Goal: Task Accomplishment & Management: Complete application form

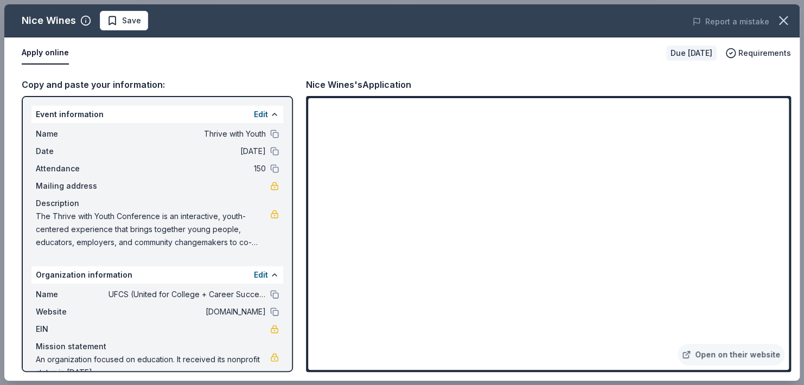
scroll to position [20, 0]
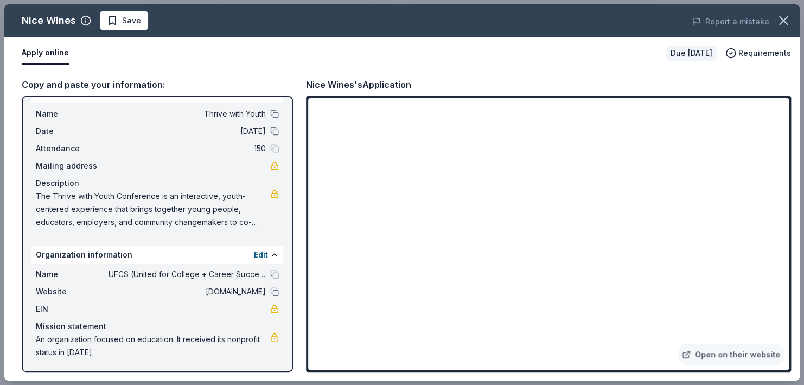
drag, startPoint x: 293, startPoint y: 177, endPoint x: 281, endPoint y: 136, distance: 42.9
click at [281, 136] on div "Event information Edit Name Thrive with Youth Date 11/13/25 Attendance 150 Mail…" at bounding box center [157, 234] width 271 height 276
drag, startPoint x: 37, startPoint y: 325, endPoint x: 61, endPoint y: 334, distance: 26.3
click at [61, 334] on div "Mission statement An organization focused on education. It received its nonprof…" at bounding box center [157, 339] width 243 height 39
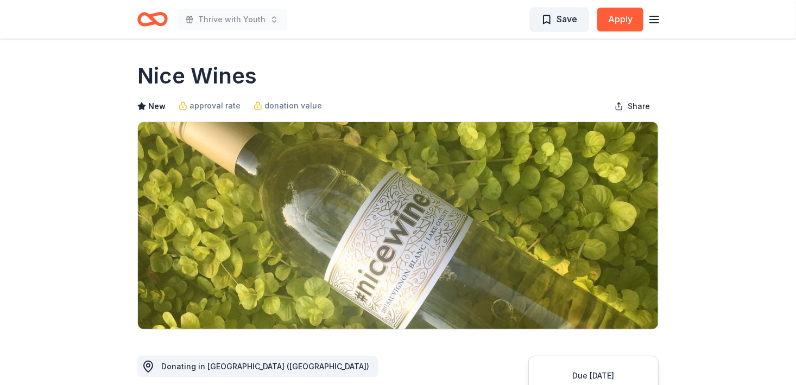
click at [543, 25] on span "Save" at bounding box center [559, 19] width 36 height 14
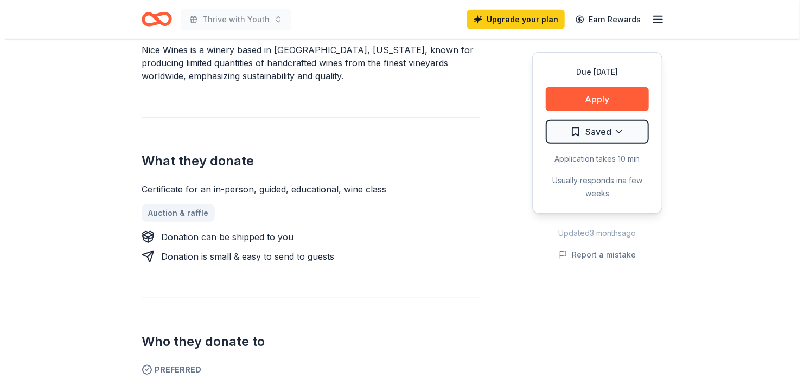
scroll to position [350, 0]
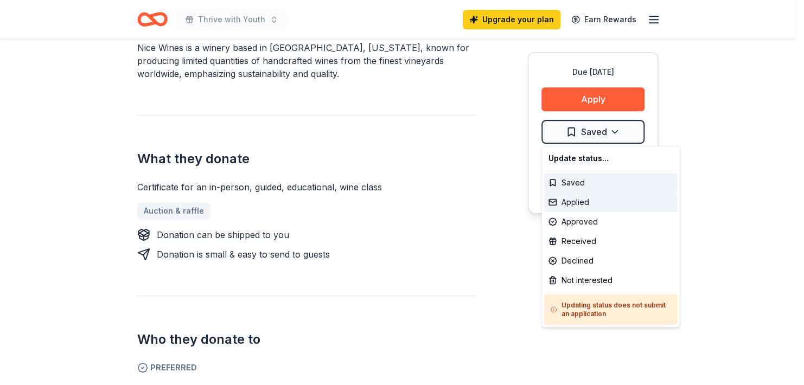
click at [610, 203] on div "Applied" at bounding box center [611, 203] width 134 height 20
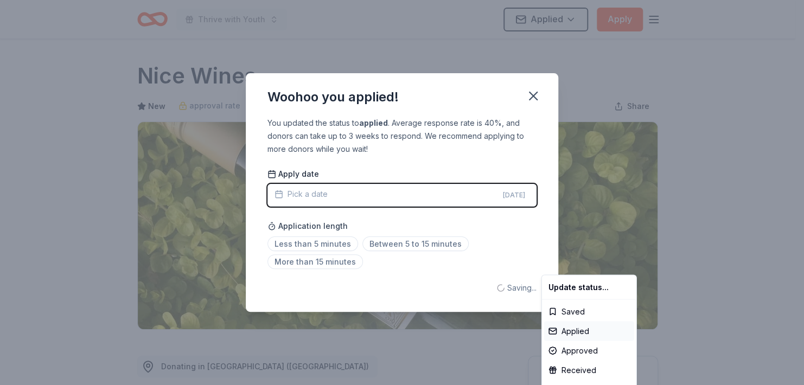
scroll to position [0, 0]
click at [389, 239] on html "Thrive with Youth Applied Apply Due [DATE] Share Nice Wines New approval rate d…" at bounding box center [402, 192] width 804 height 385
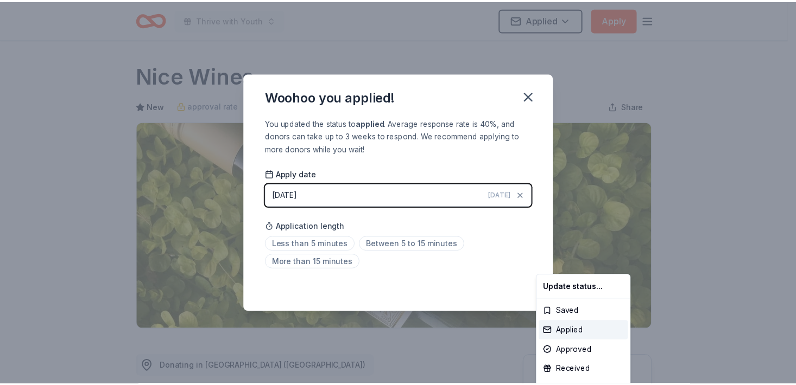
scroll to position [243, 0]
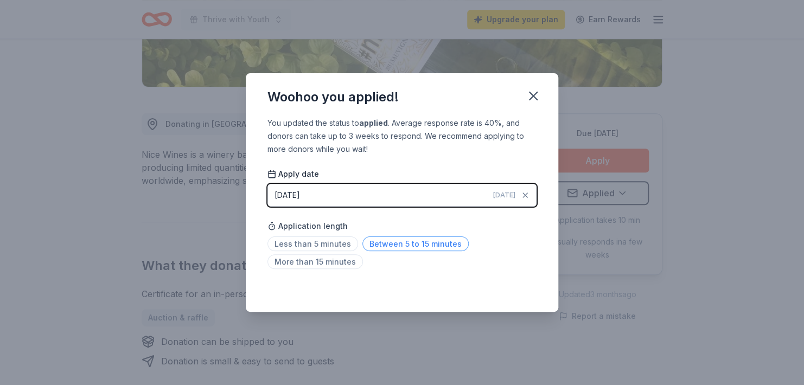
click at [409, 246] on span "Between 5 to 15 minutes" at bounding box center [416, 244] width 106 height 15
click at [534, 100] on icon "button" at bounding box center [533, 95] width 15 height 15
